Goal: Task Accomplishment & Management: Manage account settings

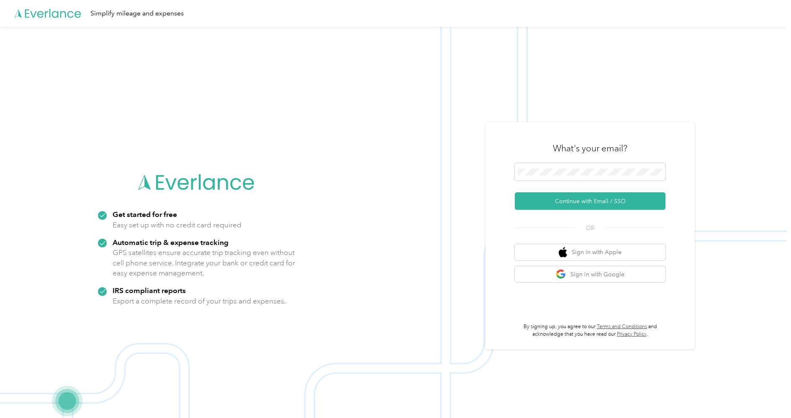
click at [584, 191] on form "Continue with Email / SSO" at bounding box center [590, 186] width 151 height 47
click at [580, 196] on button "Continue with Email / SSO" at bounding box center [590, 201] width 151 height 18
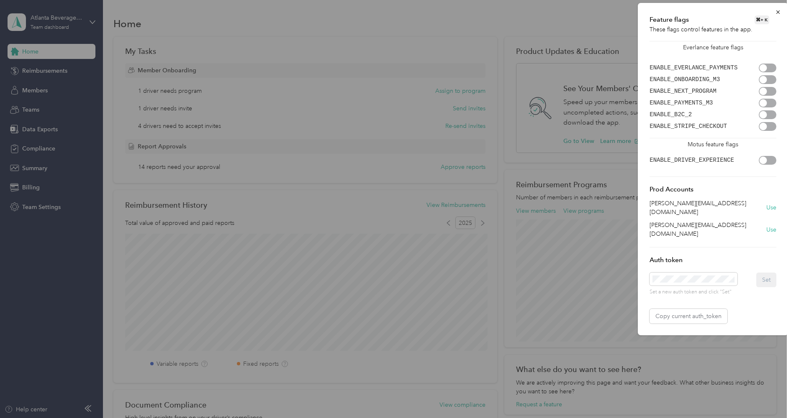
click at [771, 66] on div at bounding box center [767, 68] width 18 height 9
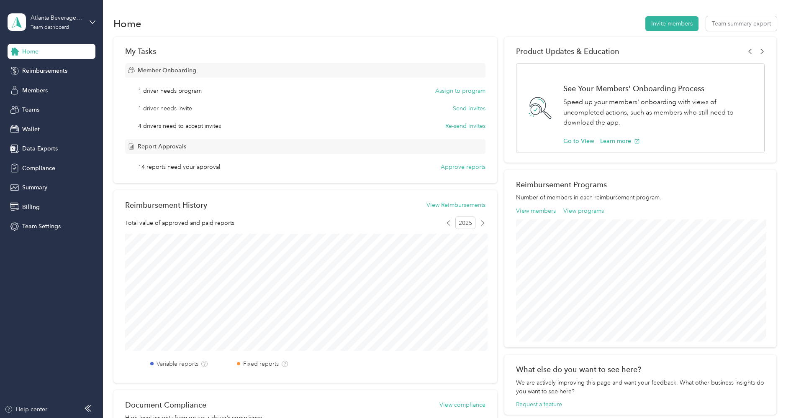
click at [778, 9] on div "Feature flags ⌘ + K These flags control features in the app. Everlance feature …" at bounding box center [713, 163] width 150 height 333
click at [25, 129] on span "Wallet" at bounding box center [31, 129] width 18 height 9
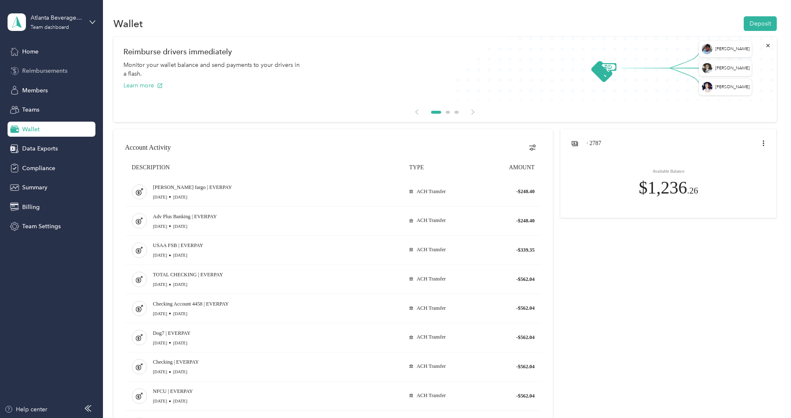
click at [36, 69] on span "Reimbursements" at bounding box center [44, 71] width 45 height 9
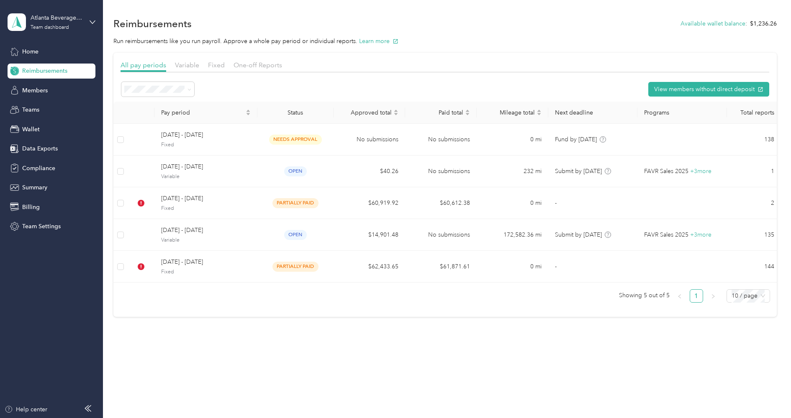
click at [278, 85] on div "View members without direct deposit" at bounding box center [444, 89] width 648 height 16
click at [46, 25] on div "Team dashboard" at bounding box center [50, 27] width 38 height 5
click at [43, 102] on div "Log out" at bounding box center [95, 107] width 164 height 15
